Goal: Information Seeking & Learning: Learn about a topic

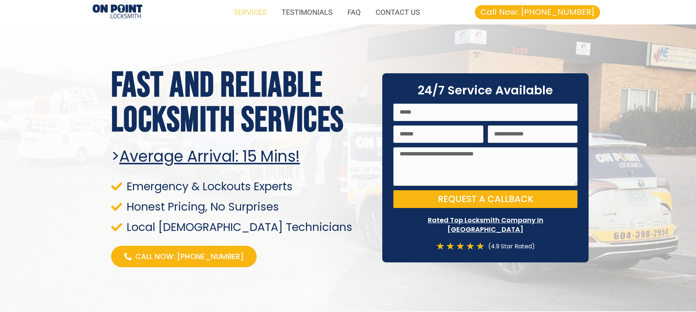
click at [250, 10] on link "SERVICES" at bounding box center [250, 12] width 48 height 17
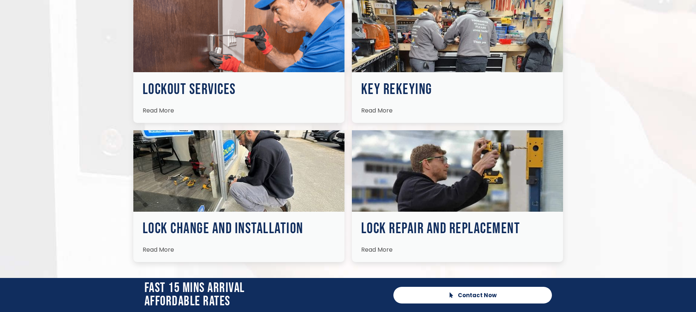
scroll to position [1367, 0]
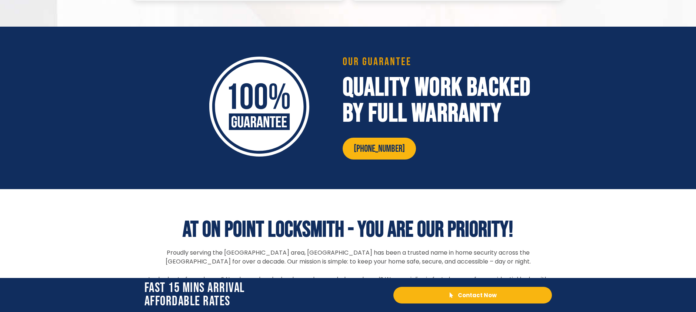
click at [470, 300] on link "Contact Now" at bounding box center [472, 295] width 159 height 17
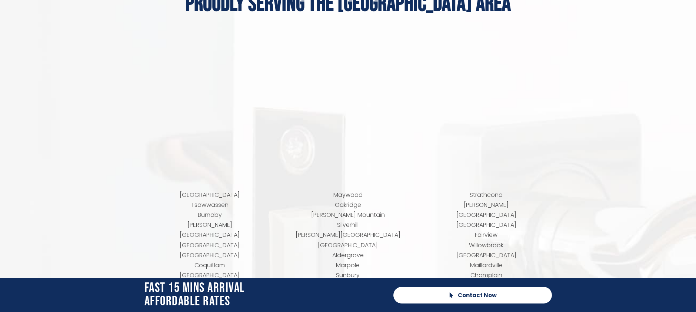
scroll to position [2893, 0]
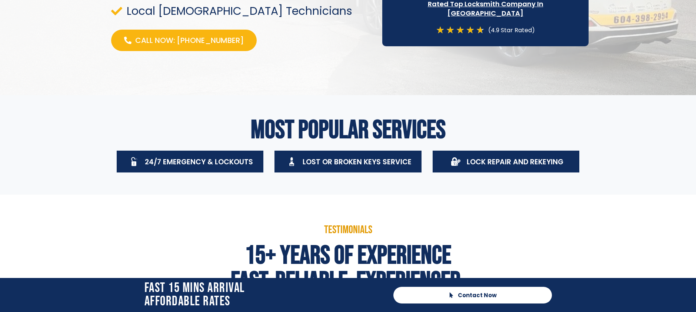
scroll to position [0, 0]
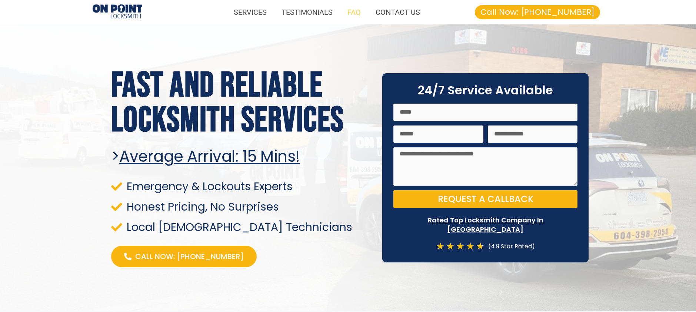
click at [360, 13] on link "FAQ" at bounding box center [354, 12] width 28 height 17
click at [128, 12] on img at bounding box center [118, 11] width 50 height 15
